Goal: Task Accomplishment & Management: Manage account settings

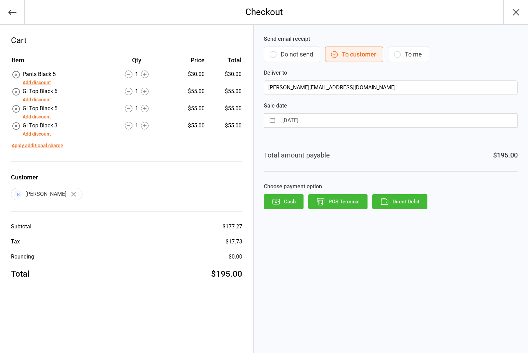
click at [343, 202] on button "POS Terminal" at bounding box center [337, 201] width 59 height 15
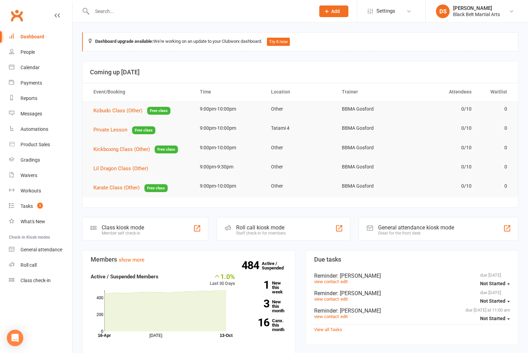
click at [109, 8] on input "text" at bounding box center [200, 11] width 220 height 10
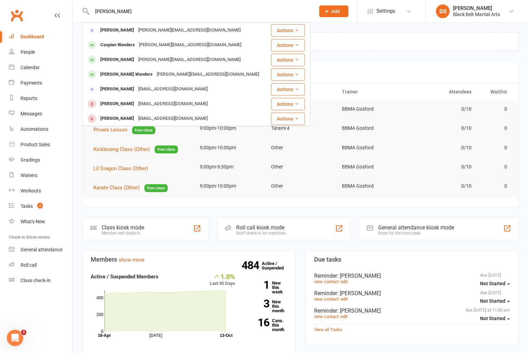
type input "matthew"
click at [130, 32] on div "[PERSON_NAME]" at bounding box center [117, 30] width 38 height 10
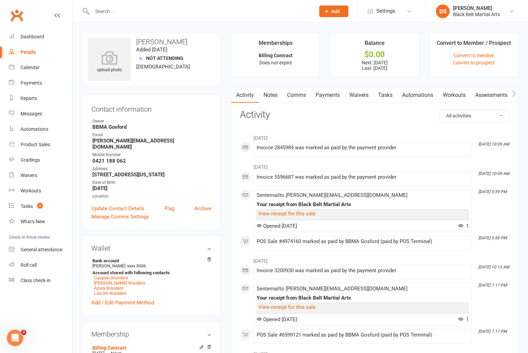
click at [331, 94] on link "Payments" at bounding box center [327, 95] width 34 height 16
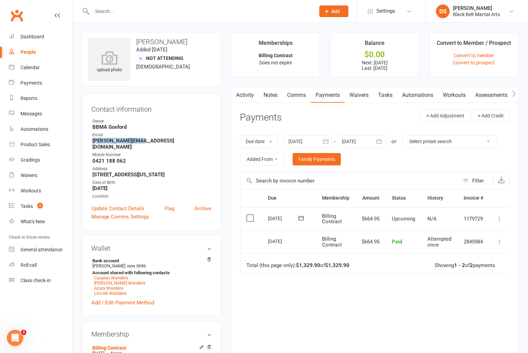
drag, startPoint x: 132, startPoint y: 141, endPoint x: 88, endPoint y: 140, distance: 44.8
click at [88, 141] on div "Contact information Owner BBMA Gosford Email matthew@wanders.ca Mobile Number 0…" at bounding box center [151, 161] width 138 height 136
